Goal: Transaction & Acquisition: Purchase product/service

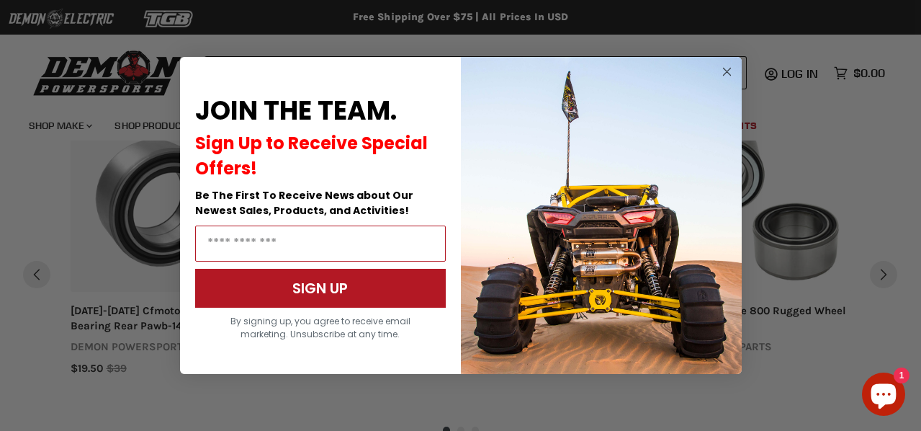
scroll to position [1270, 0]
